Goal: Task Accomplishment & Management: Manage account settings

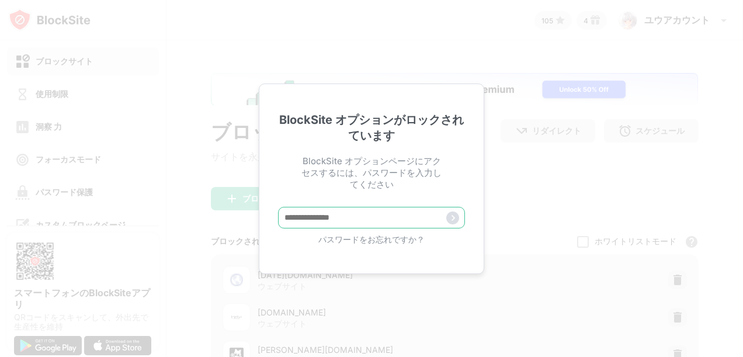
click at [337, 212] on input "text" at bounding box center [371, 218] width 187 height 22
type input "**********"
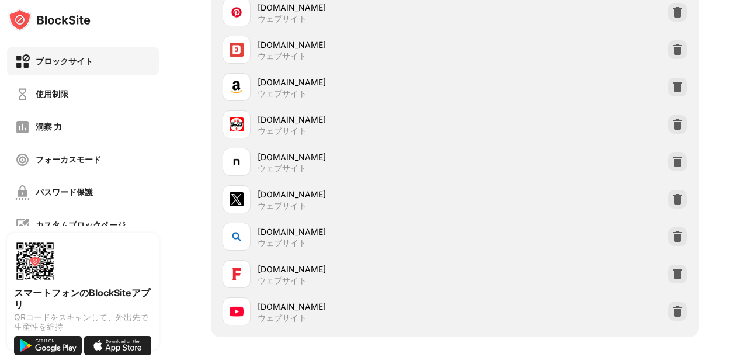
scroll to position [615, 0]
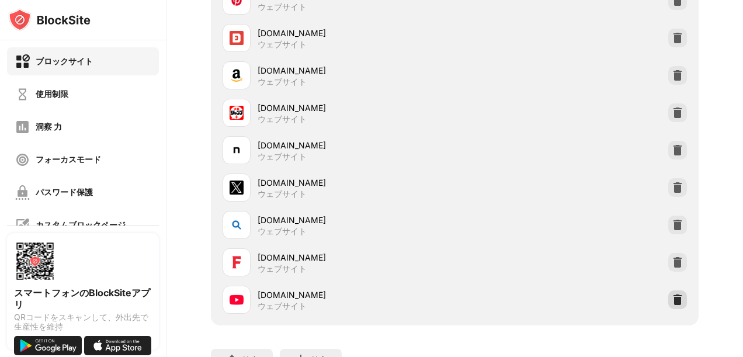
click at [675, 302] on div at bounding box center [677, 299] width 19 height 19
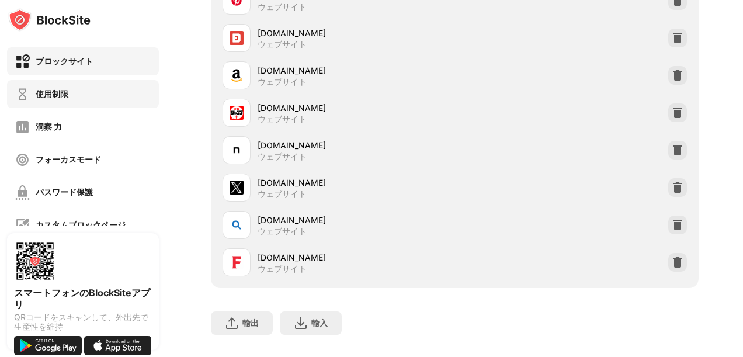
click at [58, 97] on div "使用制限" at bounding box center [52, 94] width 33 height 11
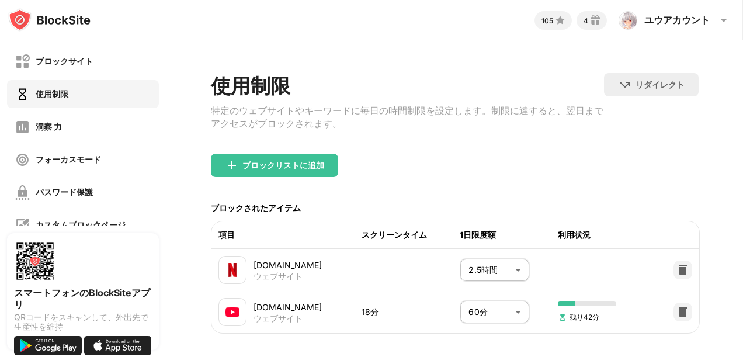
scroll to position [26, 0]
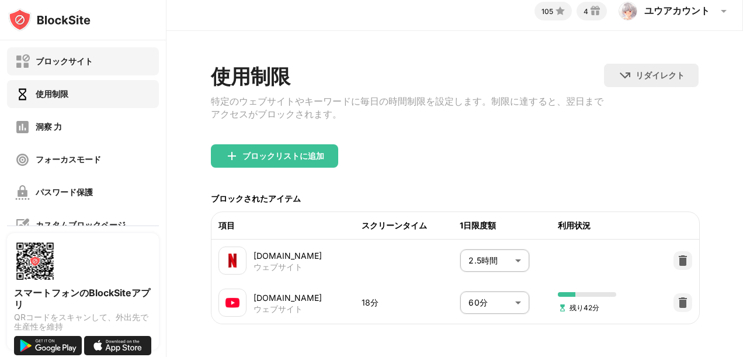
click at [128, 69] on div "ブロックサイト" at bounding box center [83, 61] width 152 height 28
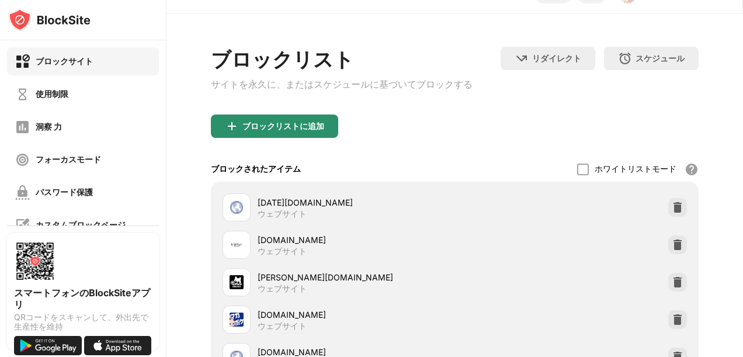
scroll to position [604, 0]
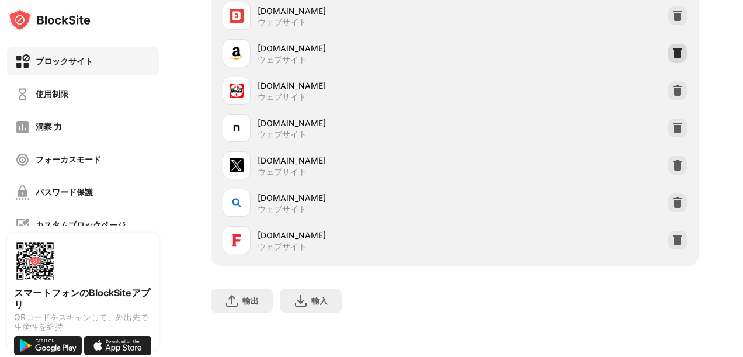
click at [670, 50] on div at bounding box center [677, 53] width 19 height 19
click at [75, 100] on div "使用制限" at bounding box center [83, 94] width 152 height 28
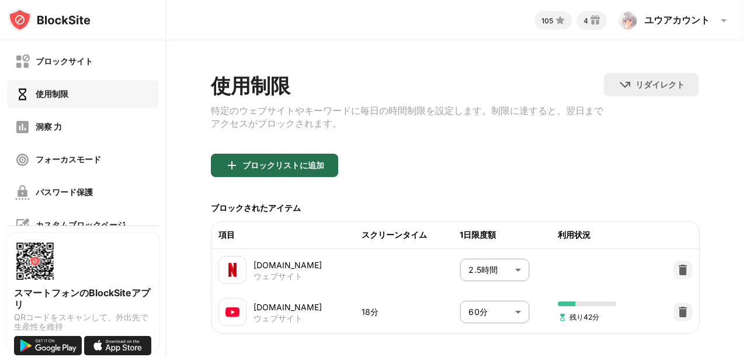
click at [268, 160] on div "ブロックリストに追加" at bounding box center [274, 165] width 127 height 23
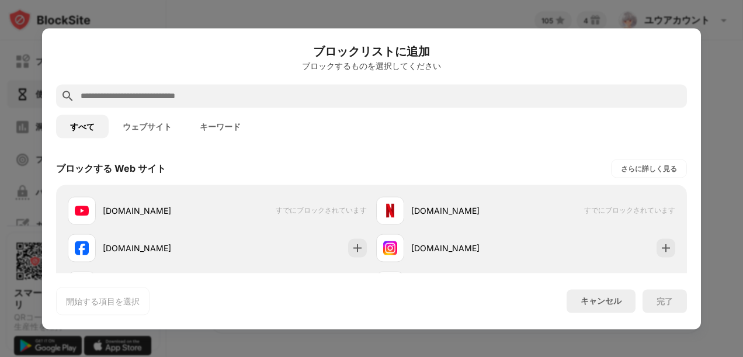
click at [212, 131] on button "キーワード" at bounding box center [220, 125] width 69 height 23
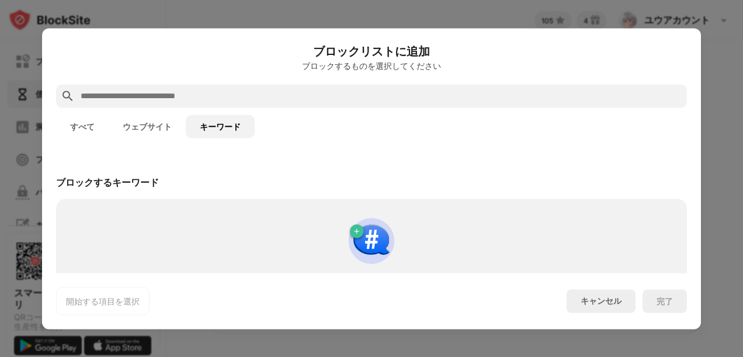
click at [151, 128] on button "ウェブサイト" at bounding box center [147, 125] width 77 height 23
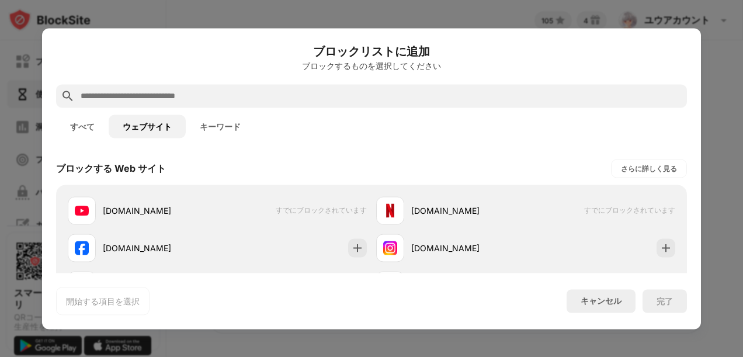
click at [78, 125] on button "すべて" at bounding box center [82, 125] width 53 height 23
click at [213, 128] on button "キーワード" at bounding box center [220, 125] width 69 height 23
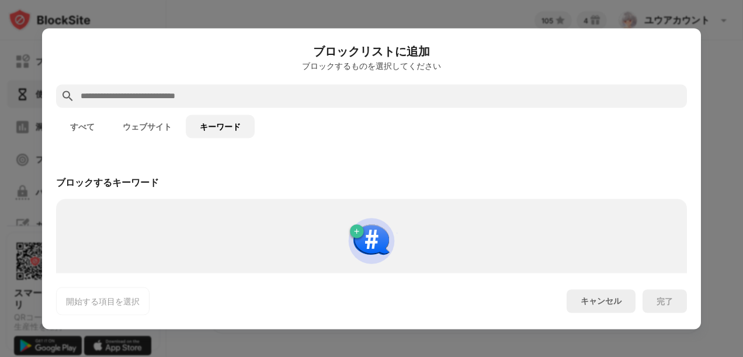
click at [227, 96] on input "text" at bounding box center [380, 96] width 602 height 14
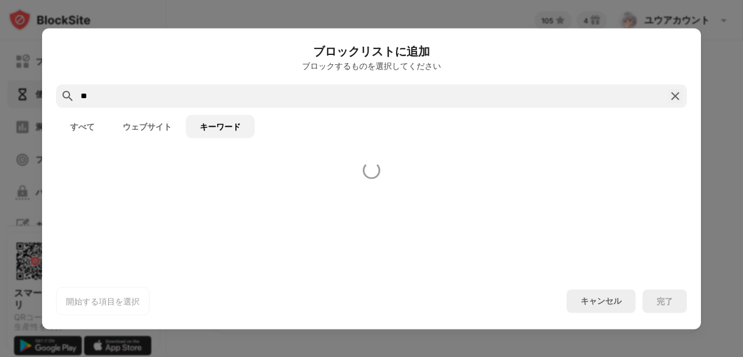
type input "*"
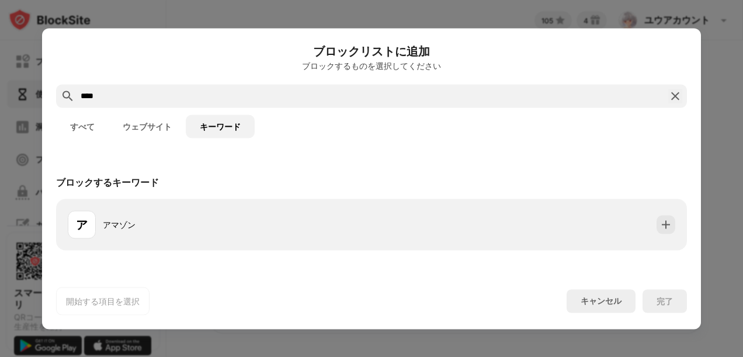
click at [85, 124] on button "すべて" at bounding box center [82, 125] width 53 height 23
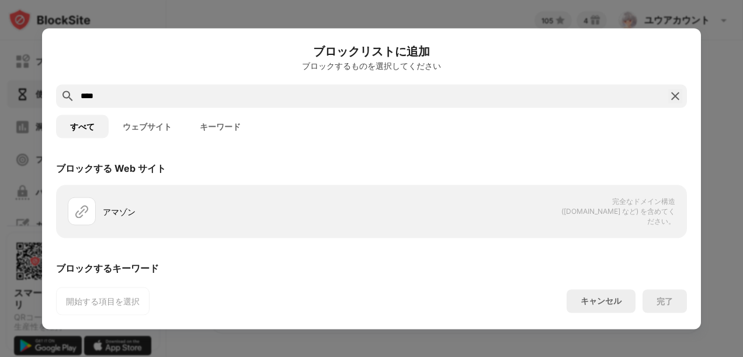
drag, startPoint x: 130, startPoint y: 97, endPoint x: 71, endPoint y: 98, distance: 59.0
click at [71, 98] on div "****" at bounding box center [371, 95] width 630 height 23
paste input "**********"
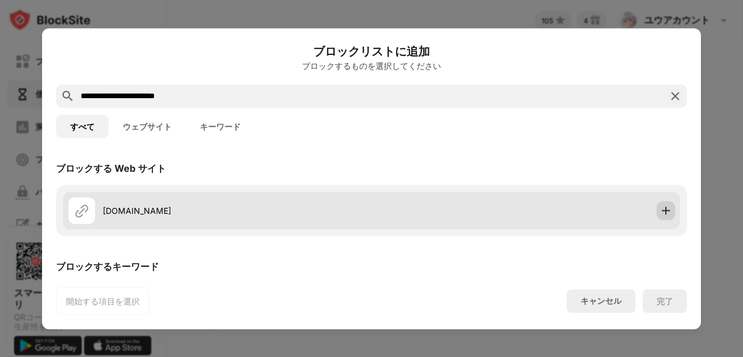
type input "**********"
click at [660, 208] on img at bounding box center [666, 210] width 12 height 12
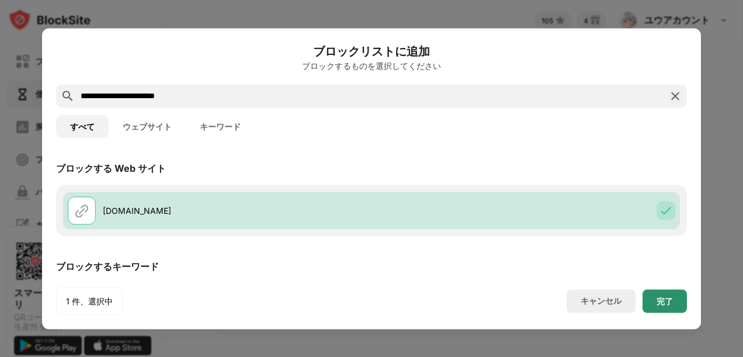
click at [665, 296] on div "完了" at bounding box center [664, 300] width 16 height 9
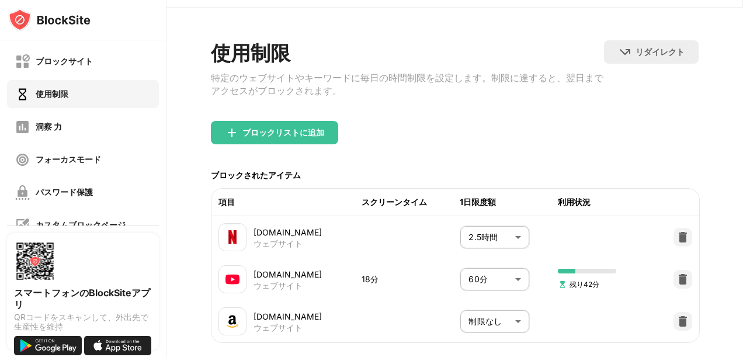
scroll to position [68, 0]
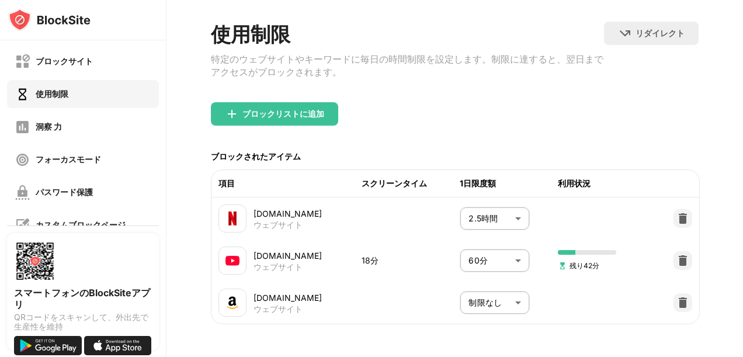
click at [492, 282] on body "ブロックサイト 使用制限 洞察 力 フォーカスモード パスワード保護 カスタムブロックページ 設定 情報 ブロッキング 他のデバイスと同期する 無効になってい…" at bounding box center [371, 178] width 743 height 357
click at [484, 281] on p "60分" at bounding box center [479, 287] width 60 height 13
type input "**"
click at [528, 86] on div "使用制限 特定のウェブサイトやキーワードに毎日の時間制限を設定します。制限に達すると、翌日までアクセスがブロックされます。" at bounding box center [407, 62] width 392 height 81
